Goal: Information Seeking & Learning: Learn about a topic

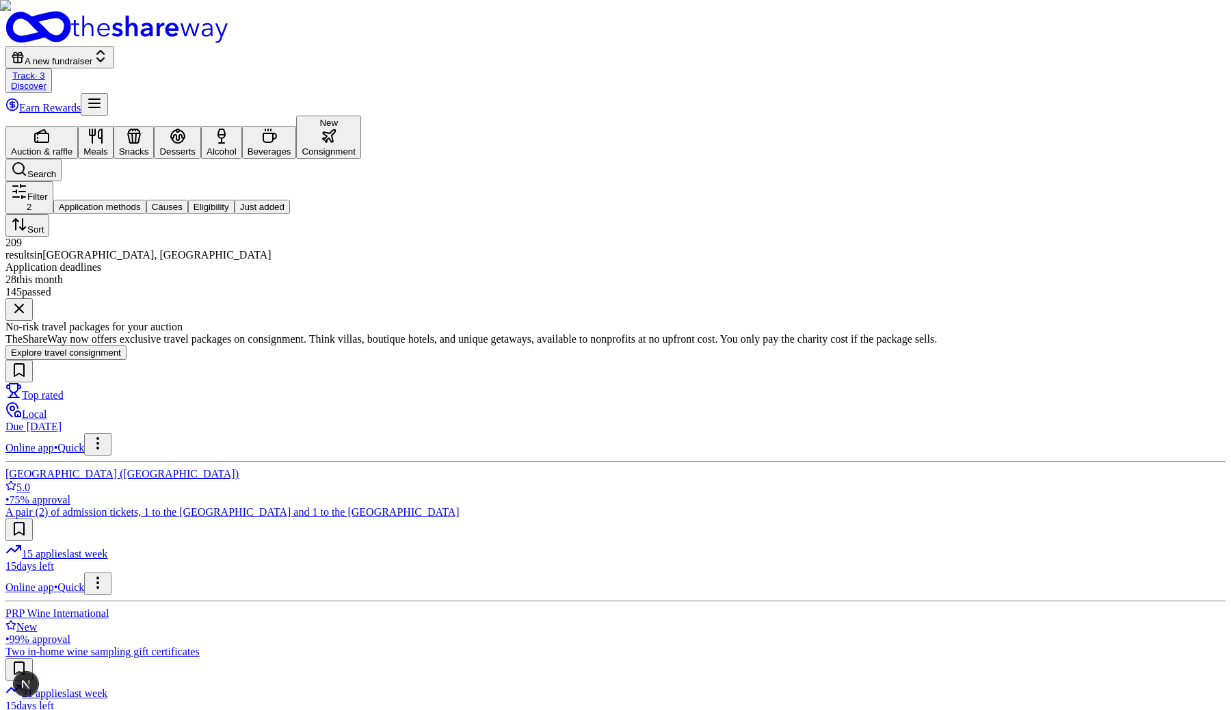
click at [127, 352] on button "Explore travel consignment" at bounding box center [65, 352] width 121 height 14
click at [127, 357] on button "Explore travel consignment" at bounding box center [65, 352] width 121 height 14
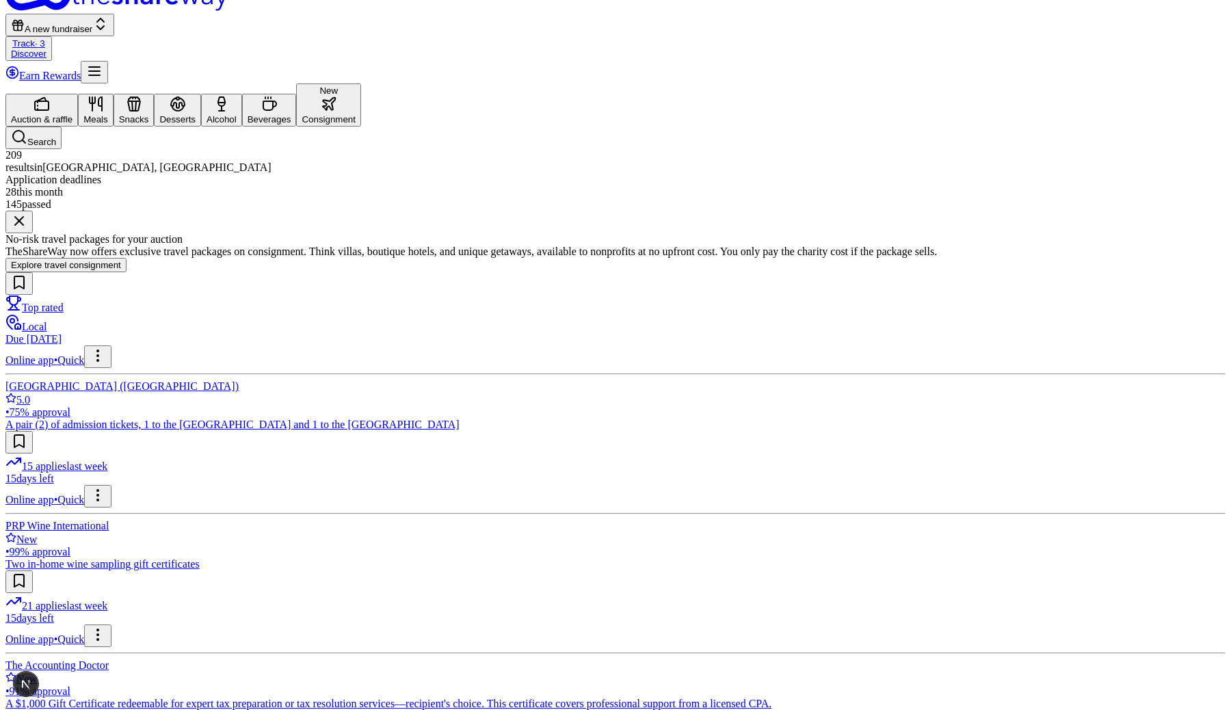
scroll to position [40, 0]
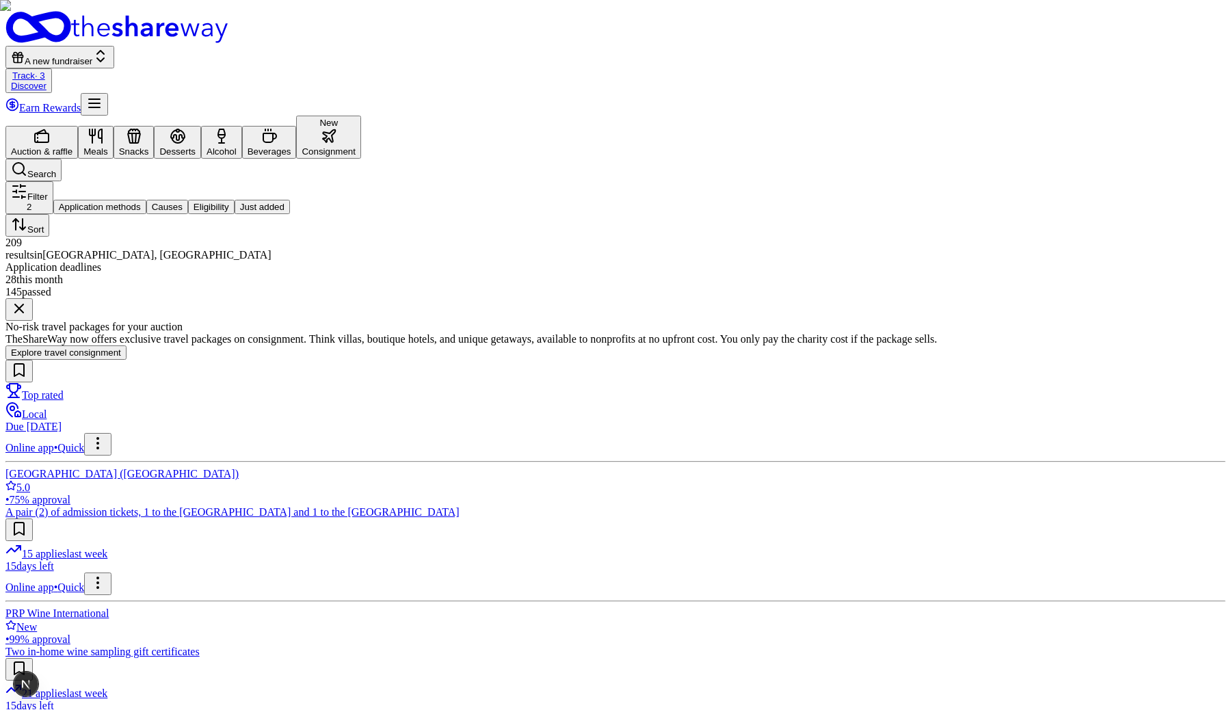
click at [127, 354] on button "Explore travel consignment" at bounding box center [65, 352] width 121 height 14
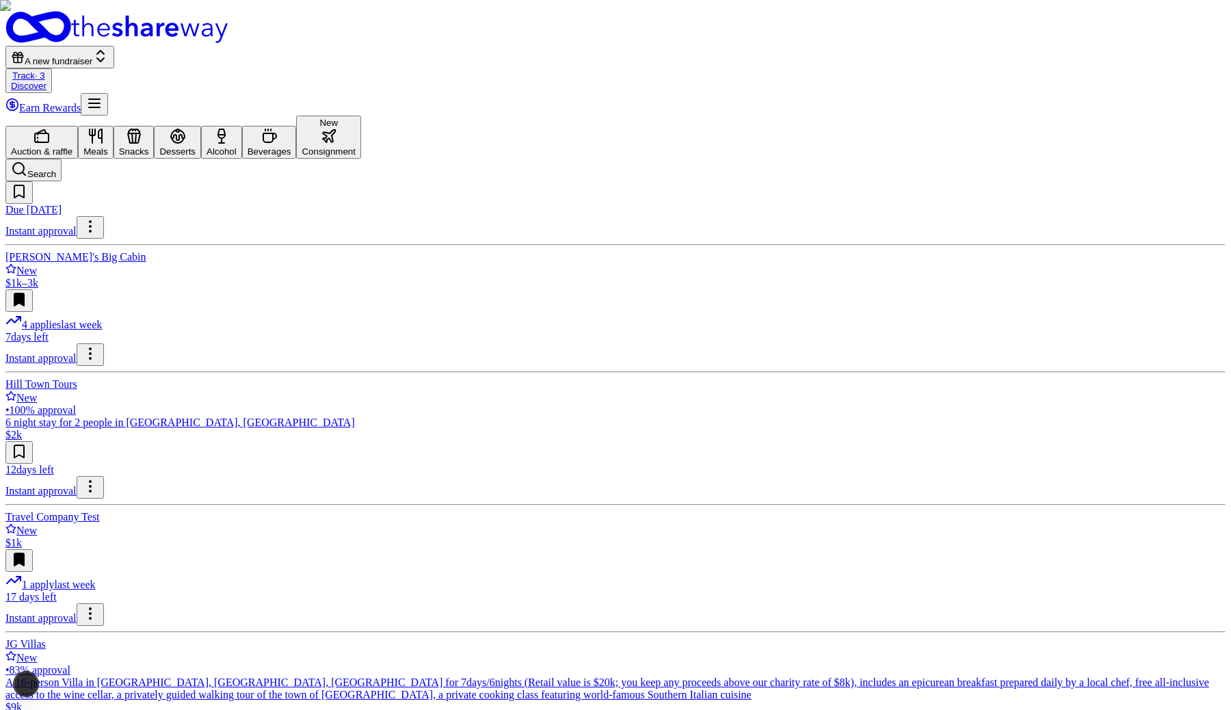
click at [73, 146] on div "Auction & raffle" at bounding box center [42, 151] width 62 height 10
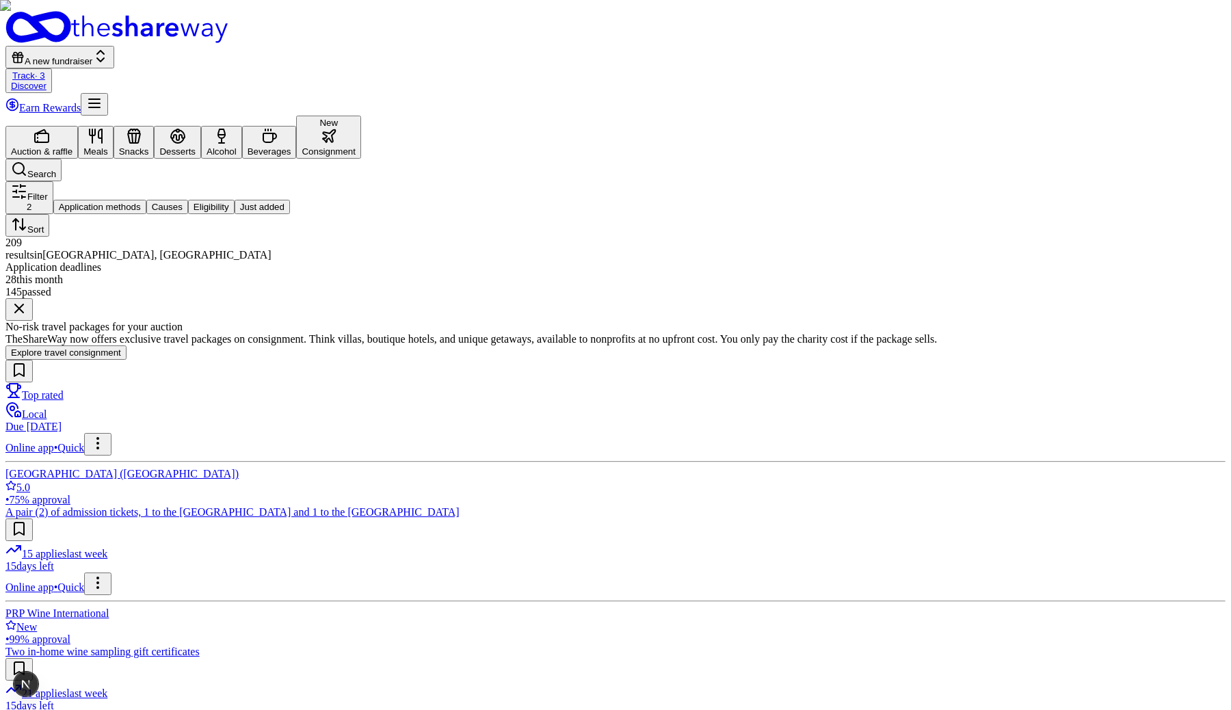
click at [104, 128] on icon "button" at bounding box center [96, 136] width 16 height 16
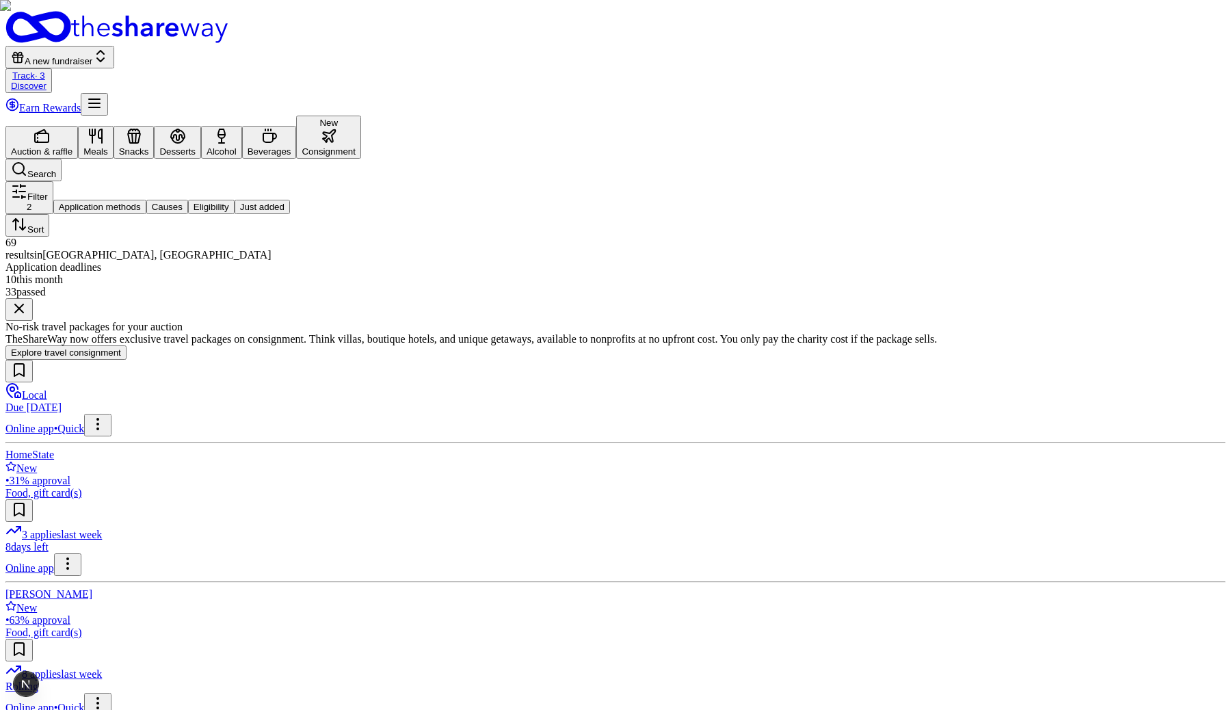
click at [99, 354] on button "Explore travel consignment" at bounding box center [65, 352] width 121 height 14
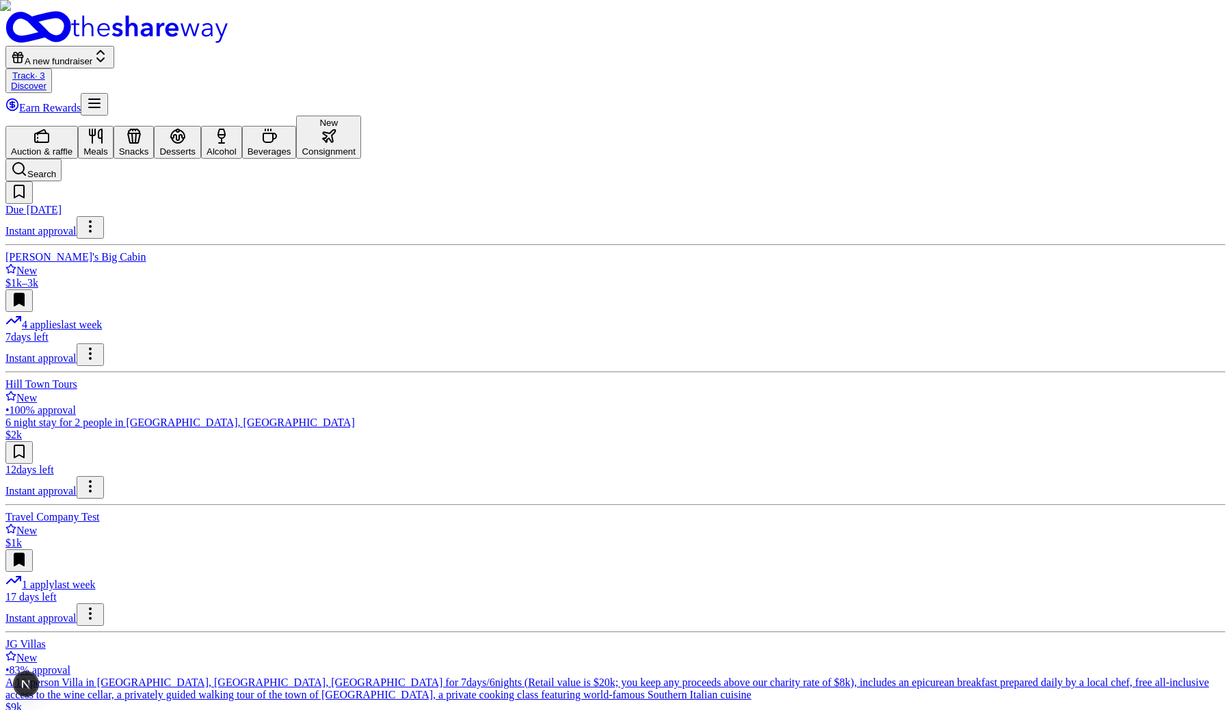
click at [78, 126] on button "Auction & raffle" at bounding box center [41, 142] width 73 height 33
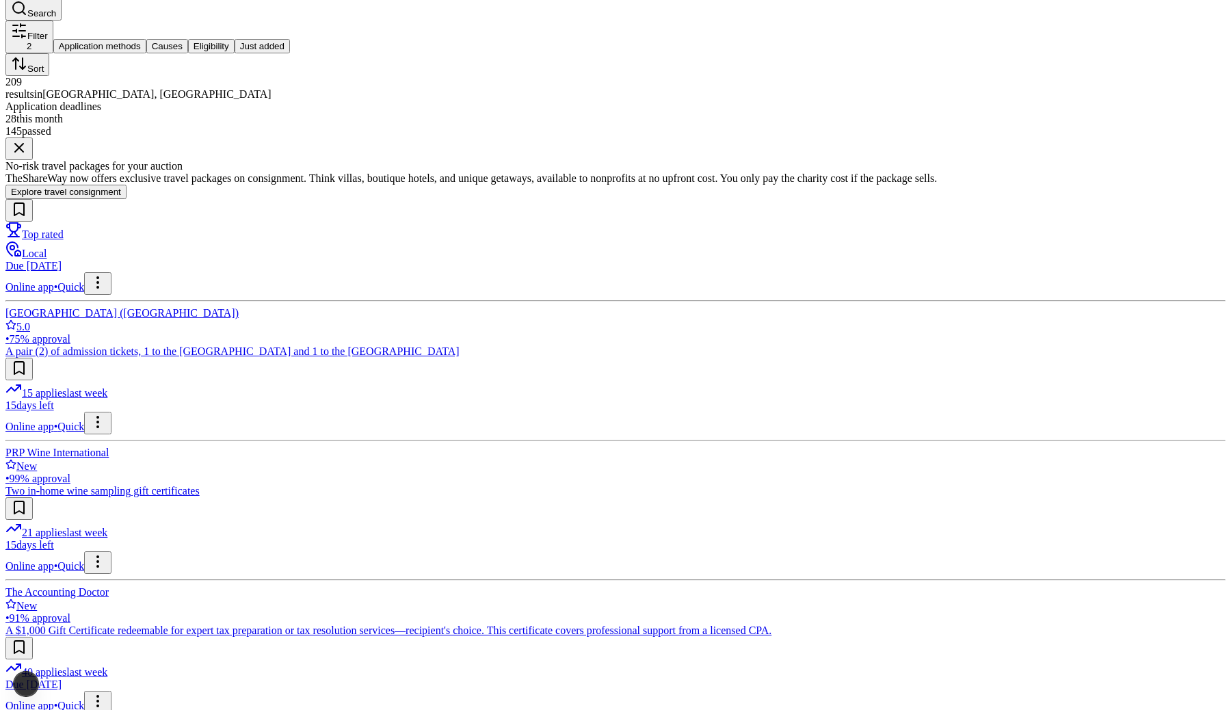
scroll to position [170, 0]
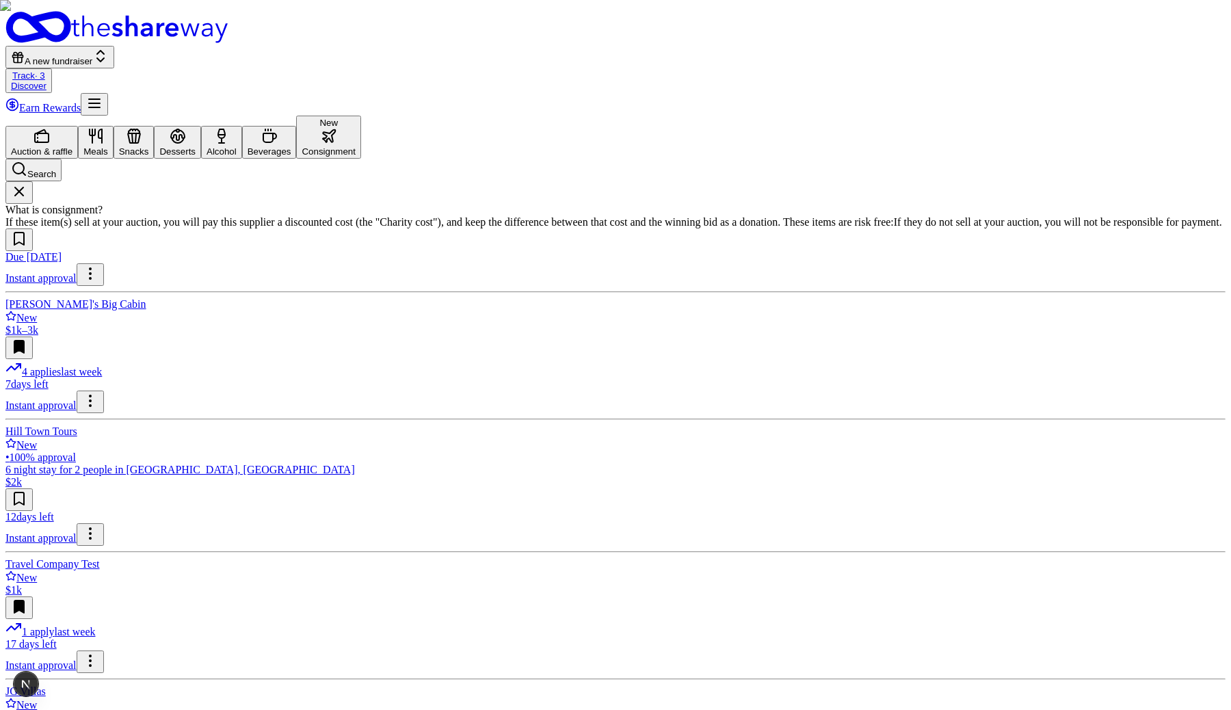
click at [328, 375] on img at bounding box center [615, 355] width 1231 height 710
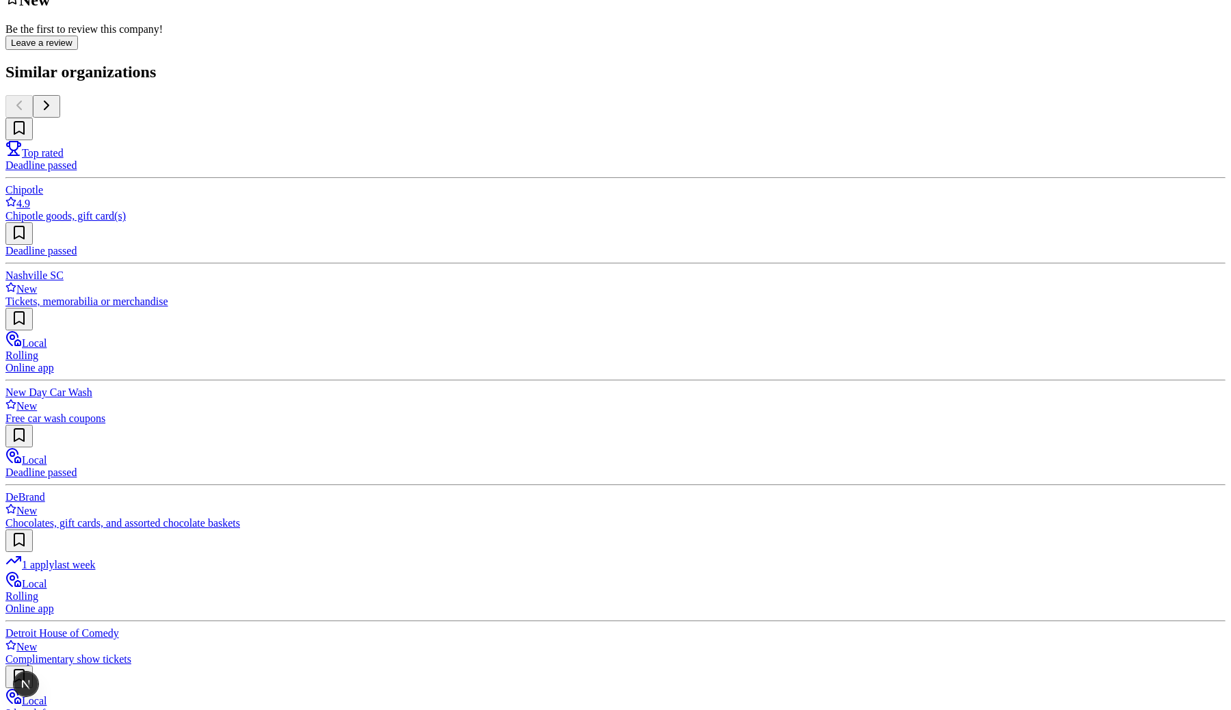
scroll to position [643, 0]
